Goal: Subscribe to service/newsletter

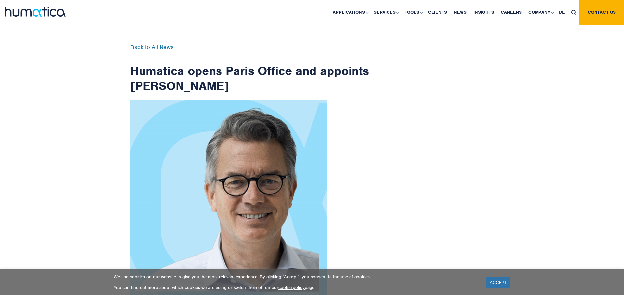
scroll to position [1045, 0]
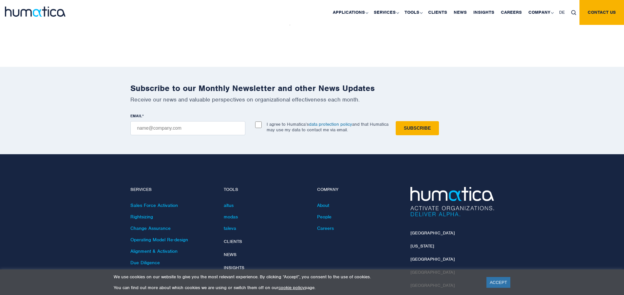
checkbox input "true"
type input "[EMAIL_ADDRESS][DOMAIN_NAME]"
click at [396, 121] on input "Subscribe" at bounding box center [417, 128] width 43 height 14
